Goal: Transaction & Acquisition: Obtain resource

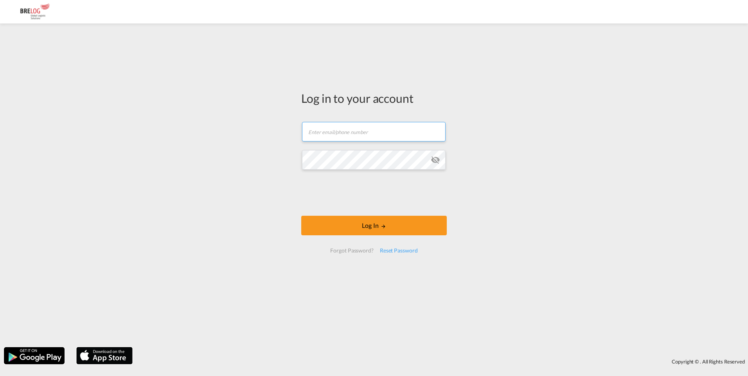
type input "[PERSON_NAME][EMAIL_ADDRESS][DOMAIN_NAME]"
click at [356, 211] on form "[PERSON_NAME][EMAIL_ADDRESS][DOMAIN_NAME] Email field is required Password fiel…" at bounding box center [373, 187] width 145 height 147
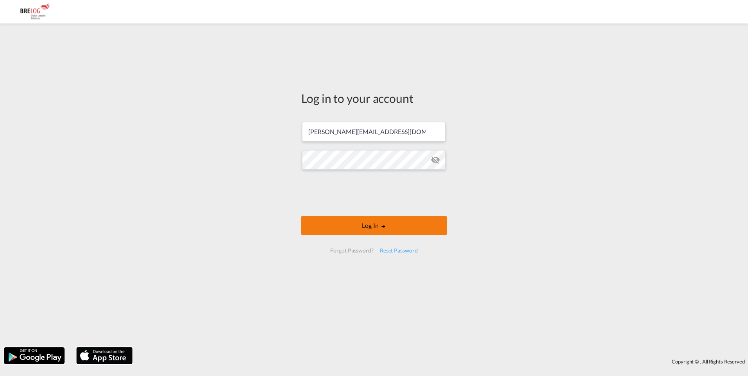
click at [377, 228] on button "Log In" at bounding box center [373, 226] width 145 height 20
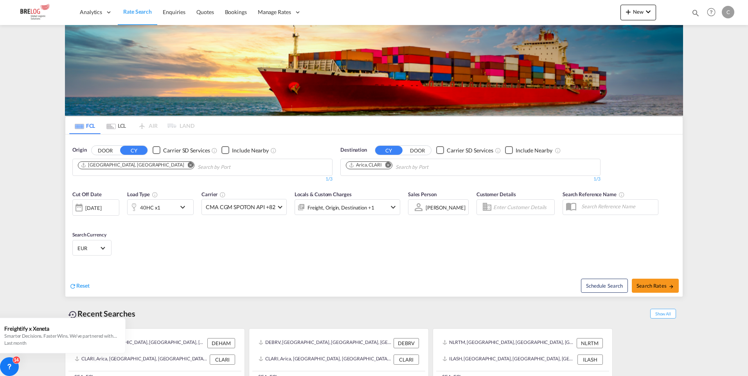
click at [188, 162] on md-icon "Remove" at bounding box center [191, 165] width 6 height 6
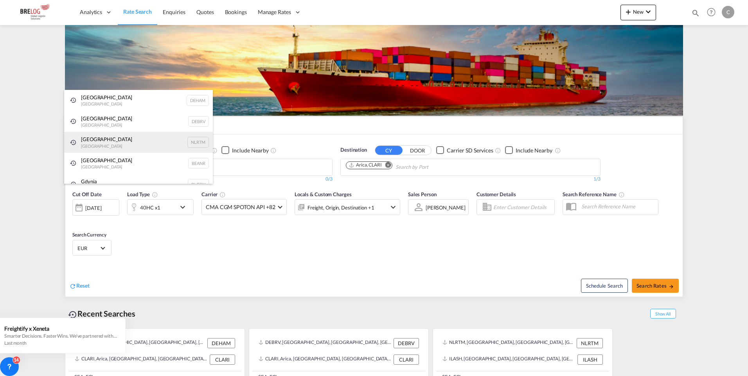
scroll to position [12, 0]
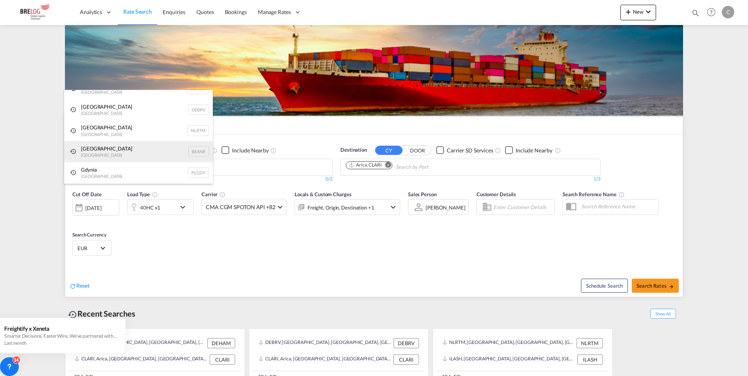
click at [94, 149] on div "Antwerp [GEOGRAPHIC_DATA] BEANR" at bounding box center [138, 151] width 149 height 21
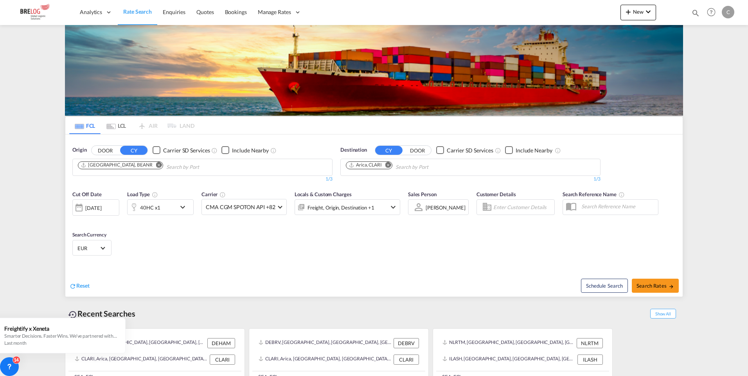
click at [156, 162] on md-icon "Remove" at bounding box center [159, 165] width 6 height 6
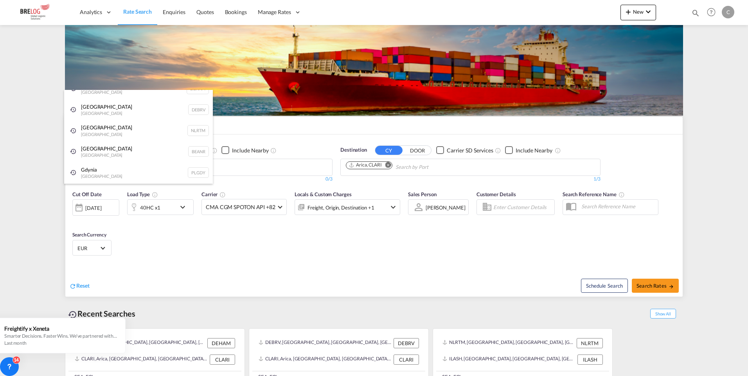
click at [97, 129] on div "[GEOGRAPHIC_DATA] [GEOGRAPHIC_DATA] NLRTM" at bounding box center [138, 130] width 149 height 21
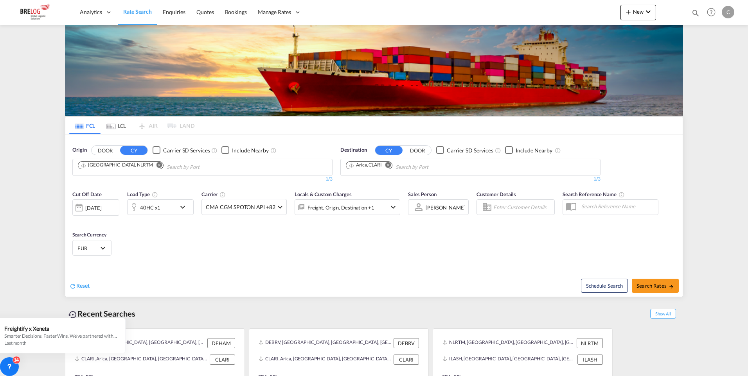
click at [389, 162] on md-icon "Remove" at bounding box center [388, 165] width 6 height 6
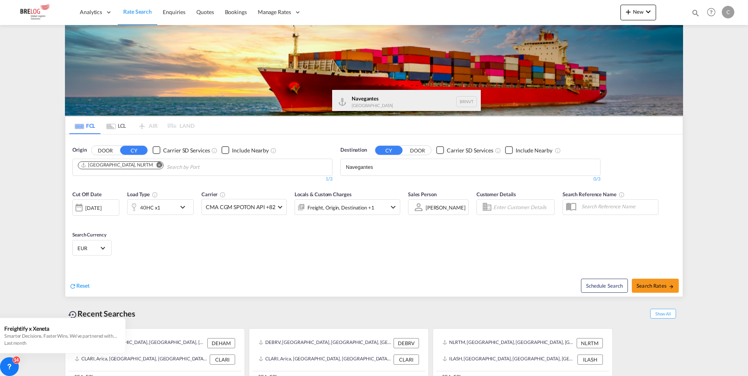
type input "Navegantes"
click at [358, 97] on div "Navegantes [GEOGRAPHIC_DATA] BRNVT" at bounding box center [406, 101] width 149 height 23
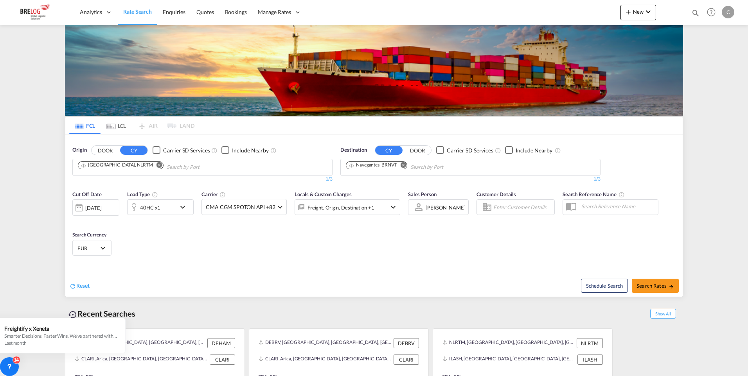
click at [180, 203] on md-icon "icon-chevron-down" at bounding box center [184, 207] width 13 height 9
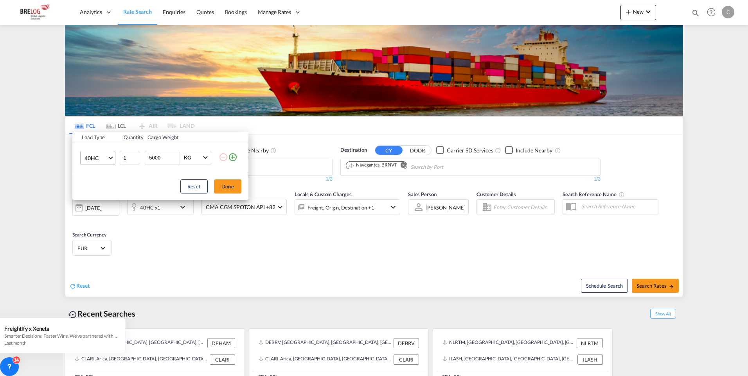
click at [114, 154] on md-select-value "40HC" at bounding box center [99, 157] width 31 height 13
click at [98, 118] on md-option "20GP" at bounding box center [104, 120] width 53 height 19
click at [235, 186] on button "Done" at bounding box center [227, 186] width 27 height 14
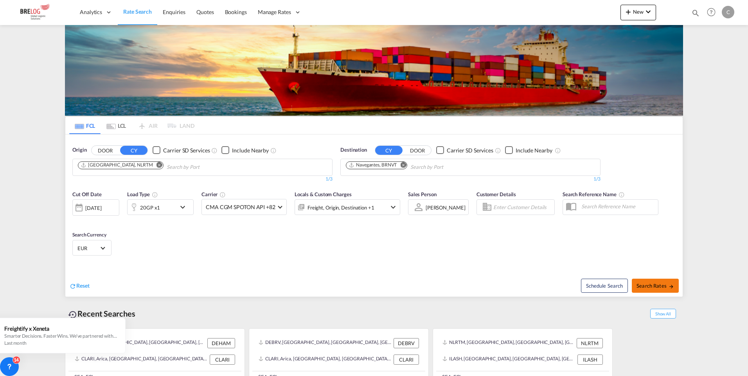
click at [657, 283] on span "Search Rates" at bounding box center [655, 286] width 38 height 6
type input "NLRTM to BRNVT / [DATE]"
